Goal: Task Accomplishment & Management: Manage account settings

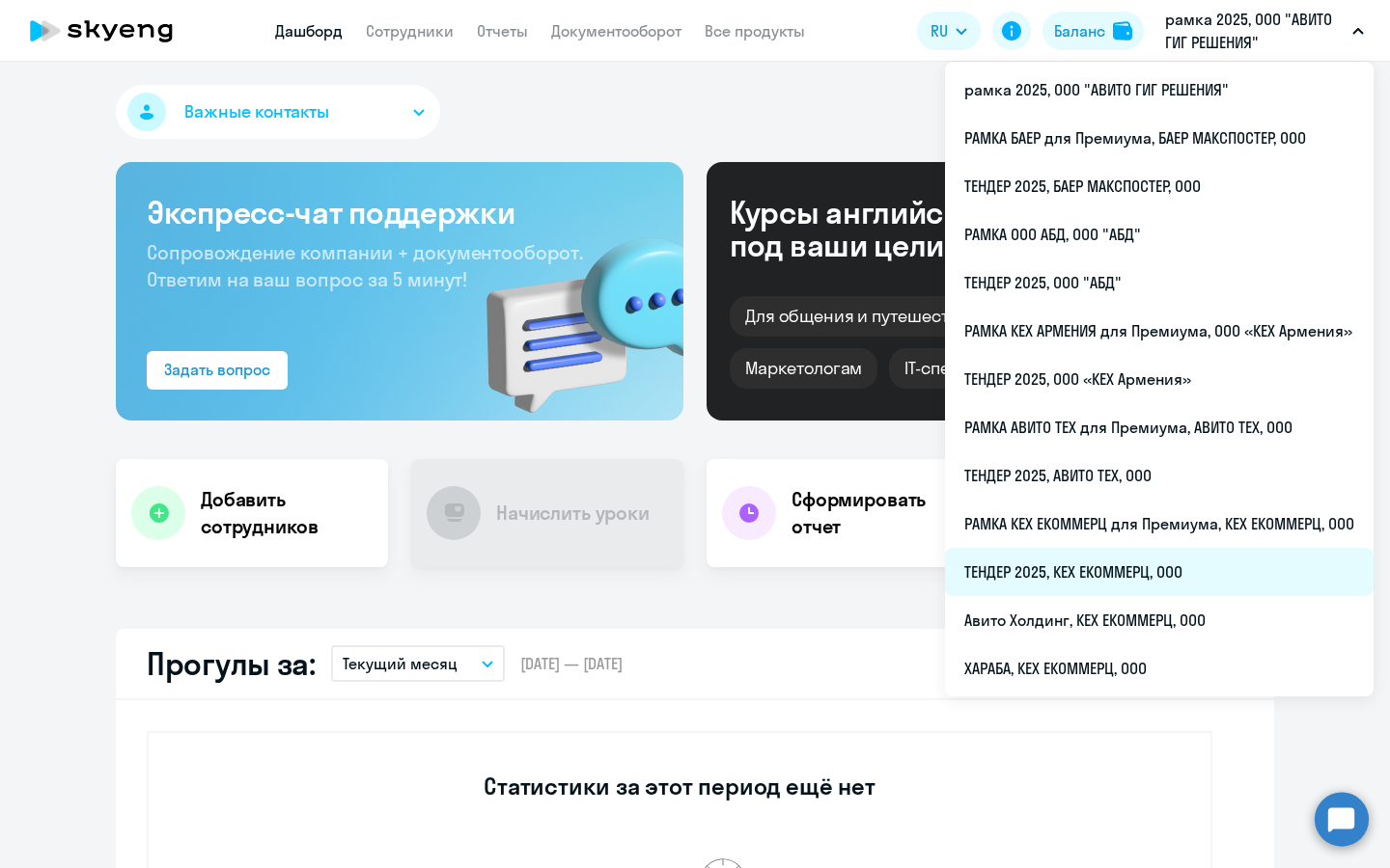
click at [1135, 570] on li "ТЕНДЕР 2025, КЕХ ЕКОММЕРЦ, ООО" at bounding box center [1159, 572] width 428 height 49
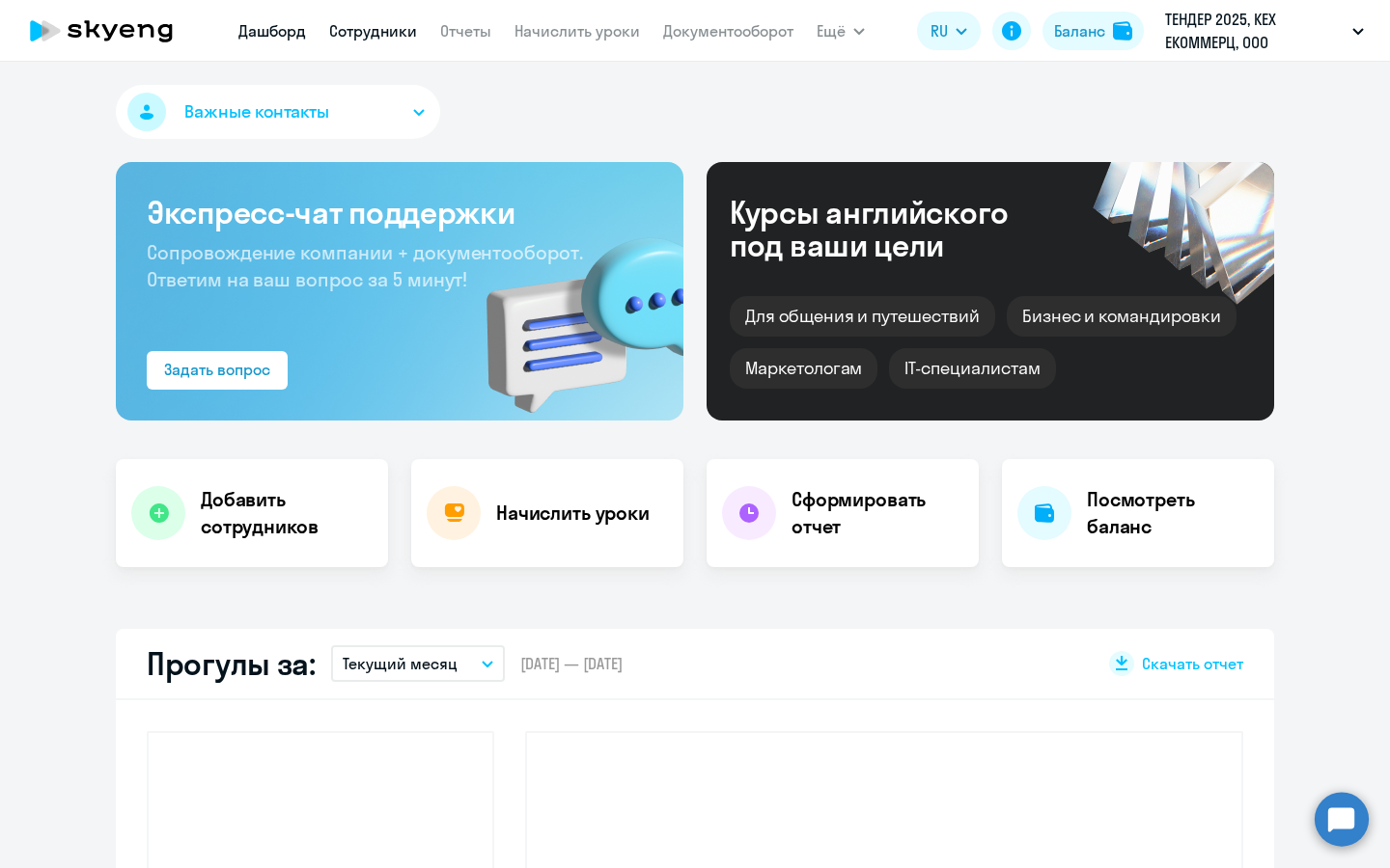
click at [388, 36] on link "Сотрудники" at bounding box center [373, 31] width 87 height 19
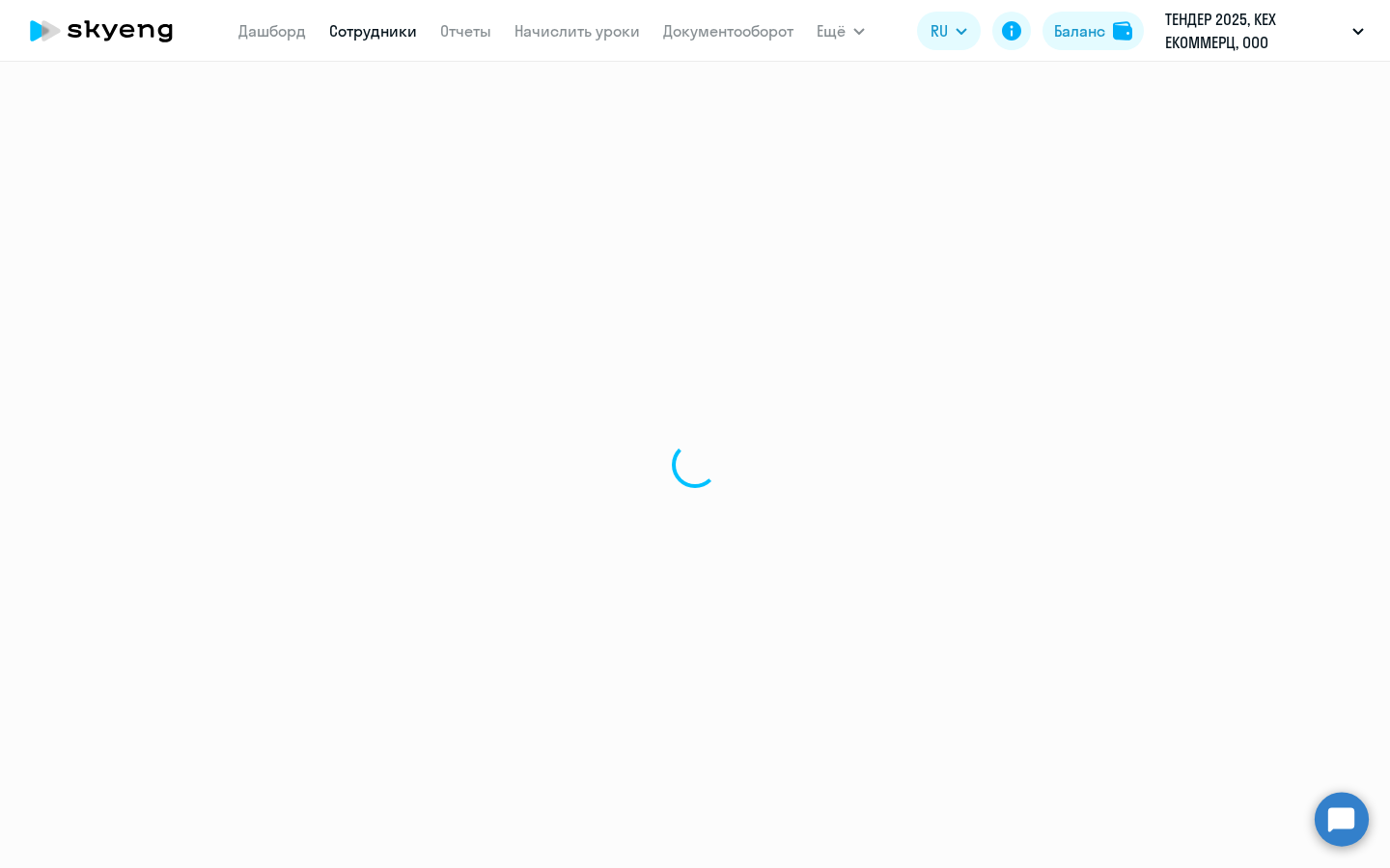
select select "30"
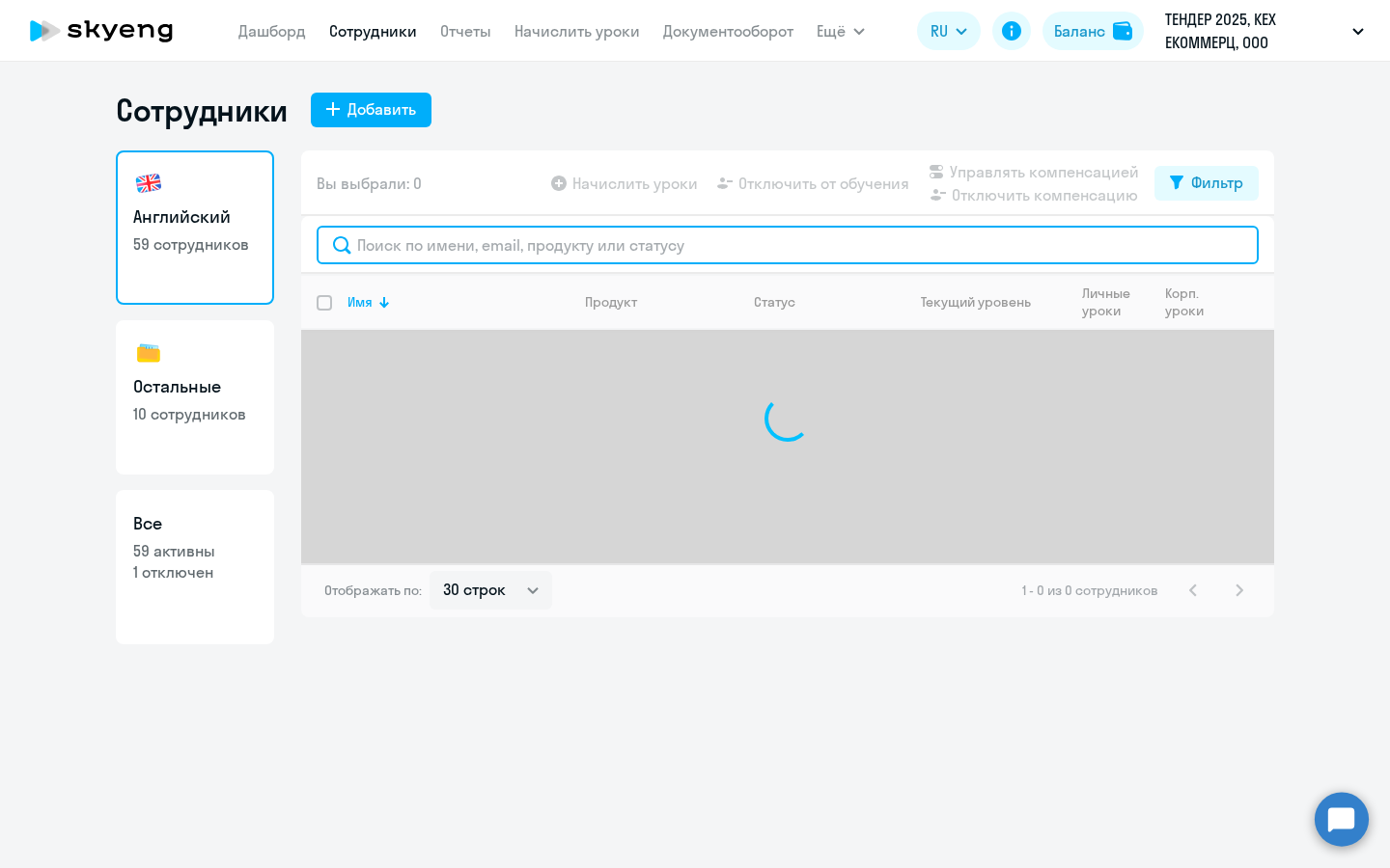
click at [532, 241] on input "text" at bounding box center [788, 245] width 942 height 39
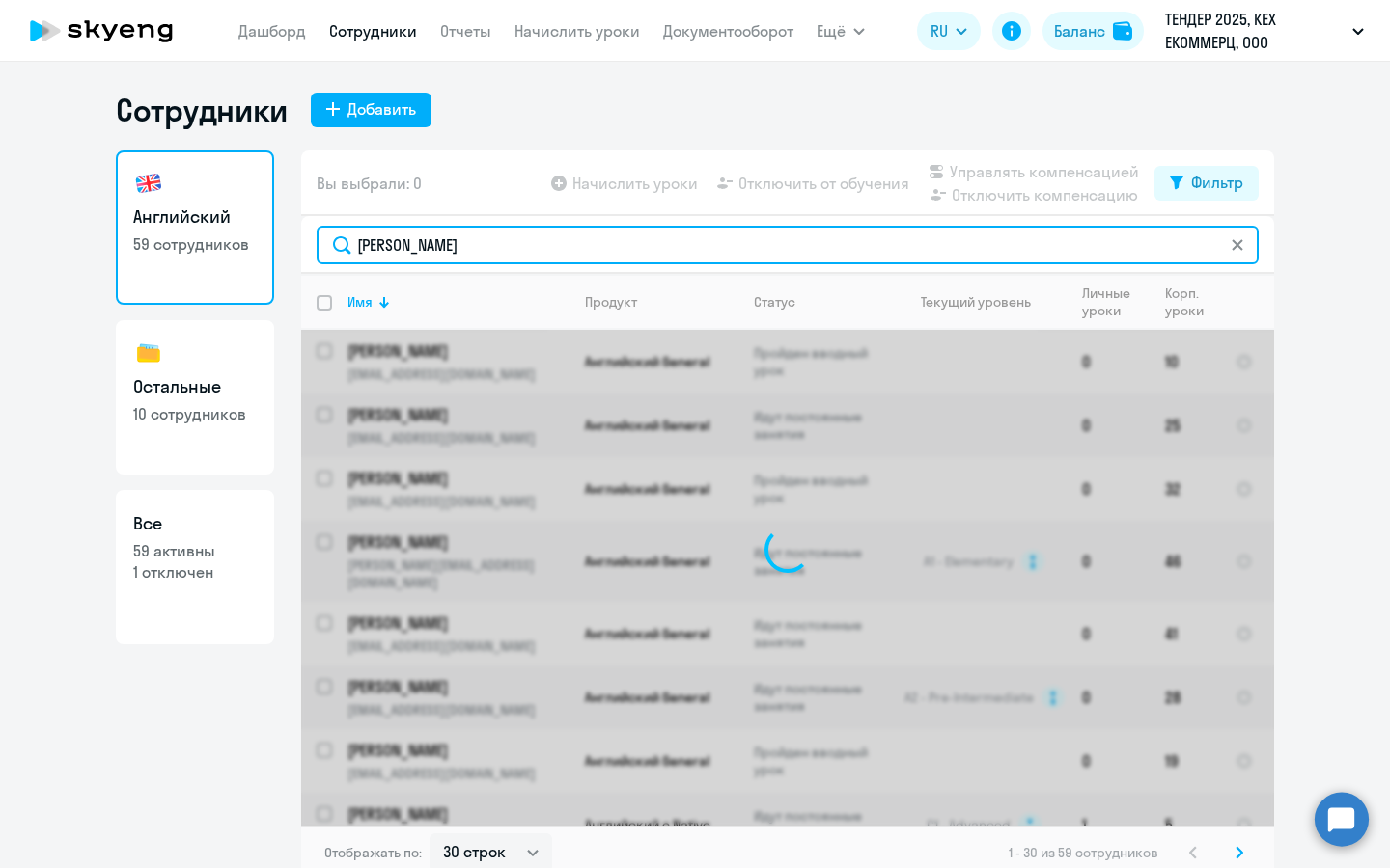
type input "[PERSON_NAME]"
